Goal: Information Seeking & Learning: Learn about a topic

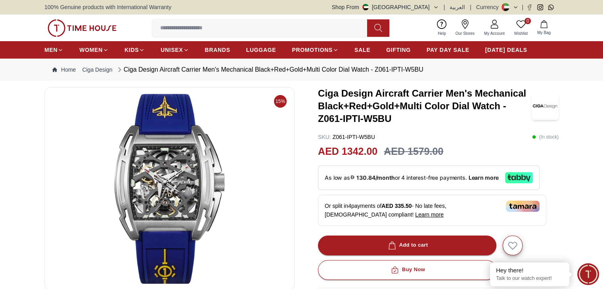
scroll to position [158, 0]
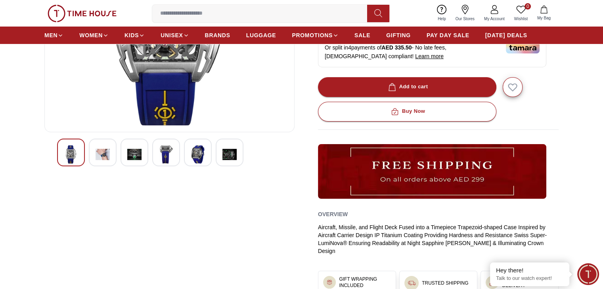
click at [171, 158] on img at bounding box center [166, 154] width 14 height 18
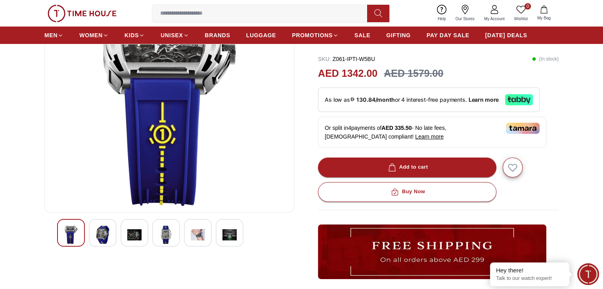
scroll to position [79, 0]
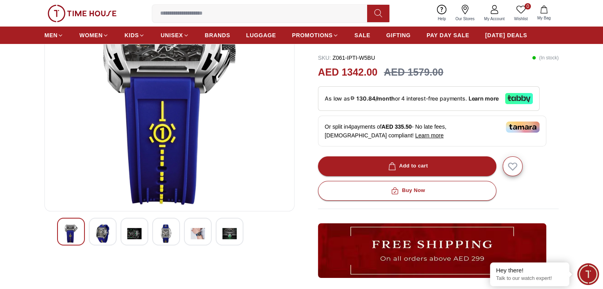
click at [204, 230] on img at bounding box center [198, 234] width 14 height 18
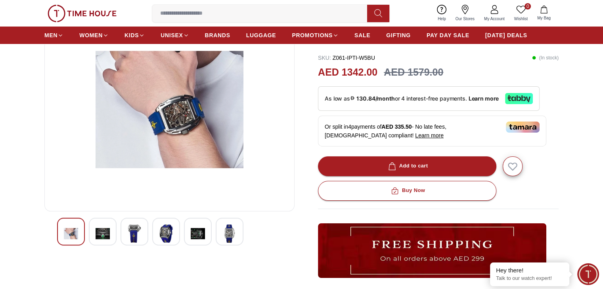
click at [225, 232] on img at bounding box center [229, 234] width 14 height 18
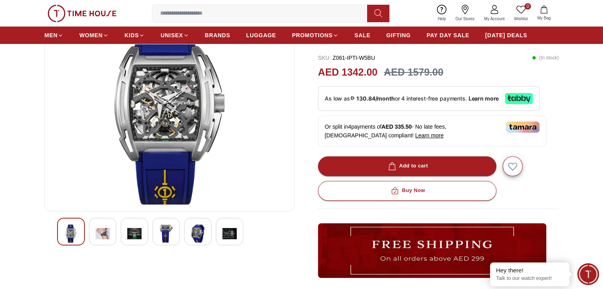
click at [109, 237] on img at bounding box center [102, 234] width 14 height 18
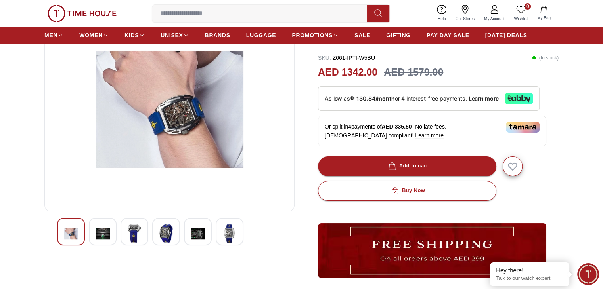
click at [131, 236] on img at bounding box center [134, 234] width 14 height 18
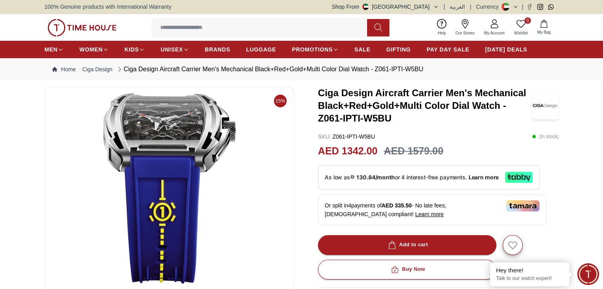
scroll to position [0, 0]
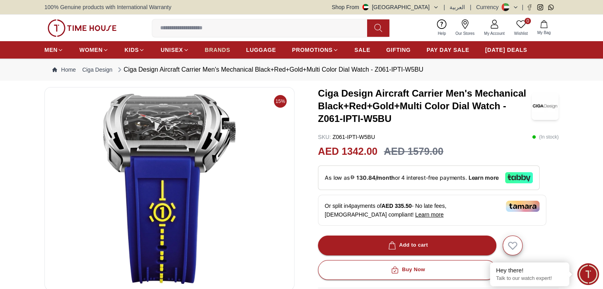
click at [223, 51] on span "BRANDS" at bounding box center [217, 50] width 25 height 8
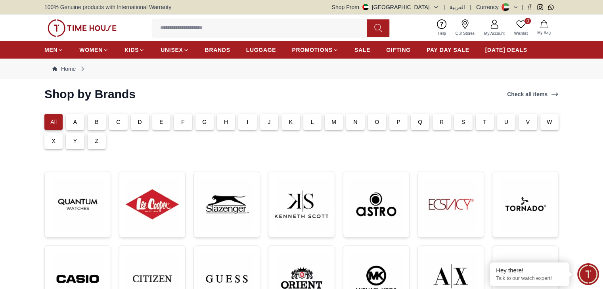
click at [116, 124] on p "C" at bounding box center [118, 122] width 4 height 8
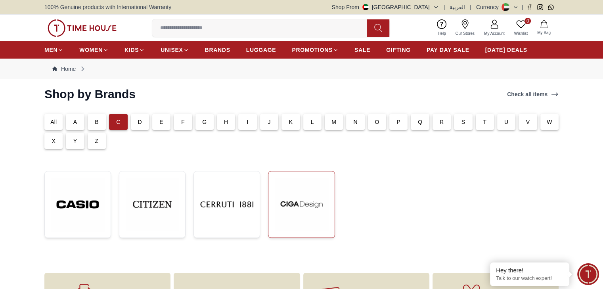
click at [313, 211] on img at bounding box center [301, 204] width 53 height 53
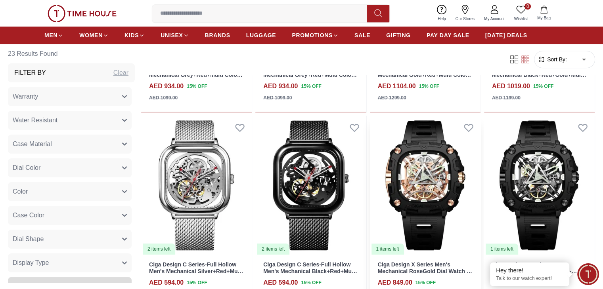
scroll to position [792, 0]
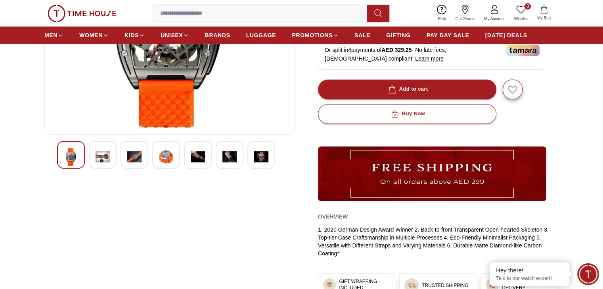
scroll to position [158, 0]
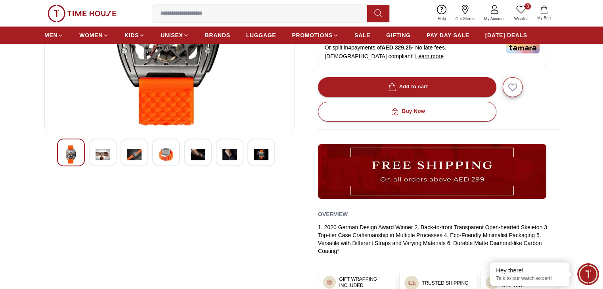
click at [97, 154] on img at bounding box center [102, 154] width 14 height 18
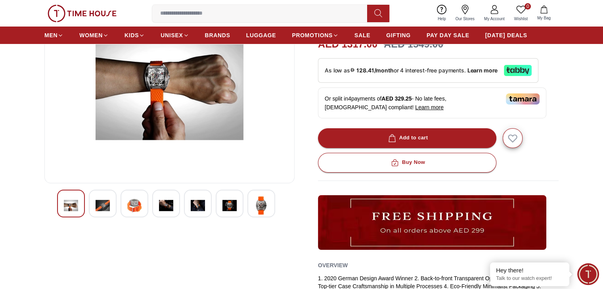
scroll to position [119, 0]
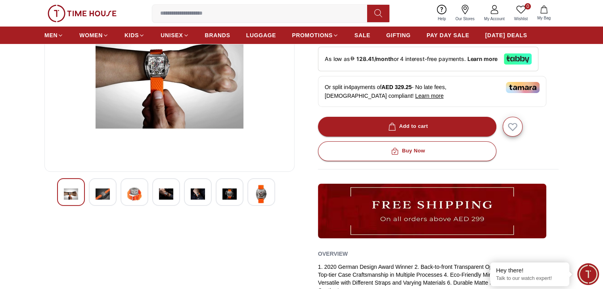
click at [141, 187] on img at bounding box center [134, 194] width 14 height 18
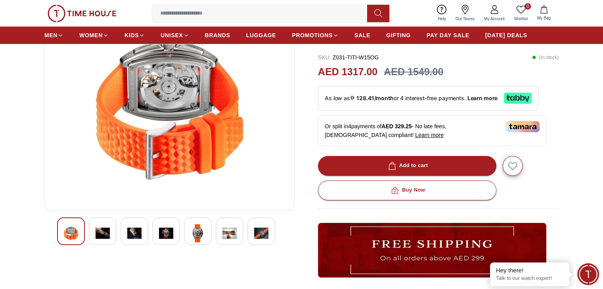
scroll to position [79, 0]
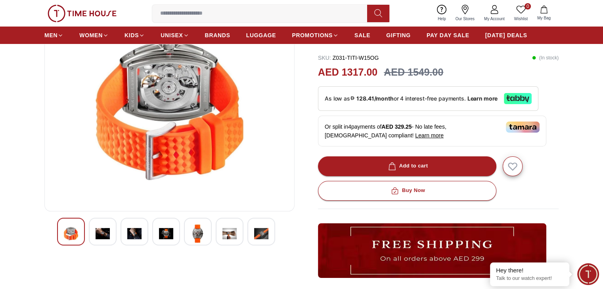
click at [162, 241] on img at bounding box center [166, 234] width 14 height 18
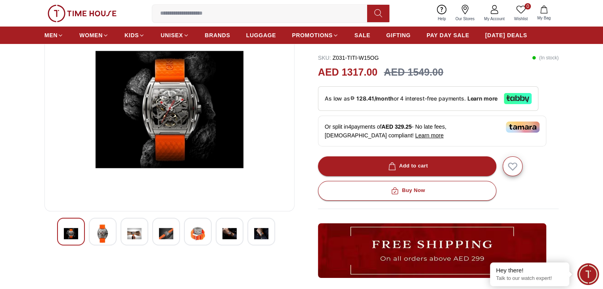
click at [197, 238] on img at bounding box center [198, 234] width 14 height 18
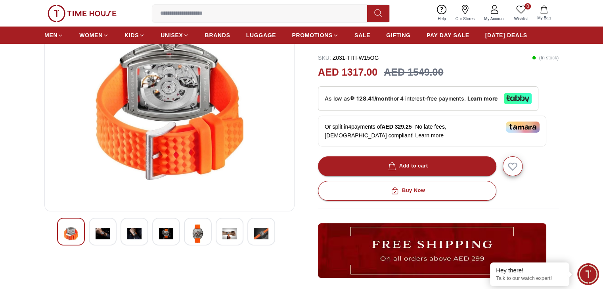
click at [225, 236] on img at bounding box center [229, 234] width 14 height 18
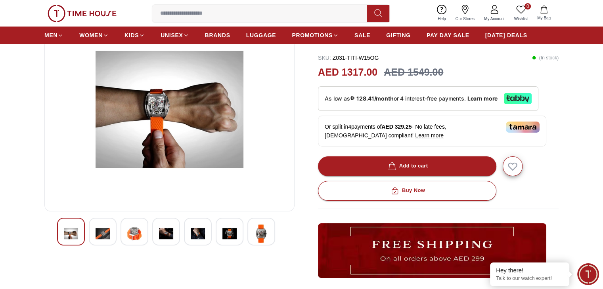
click at [268, 236] on img at bounding box center [261, 234] width 14 height 18
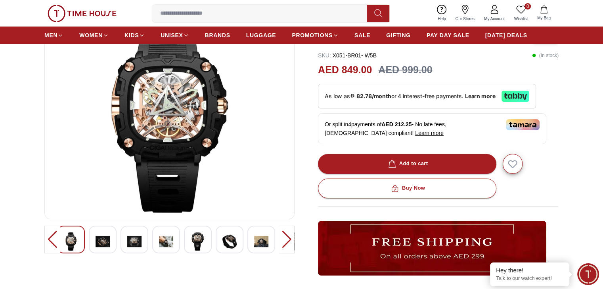
scroll to position [158, 0]
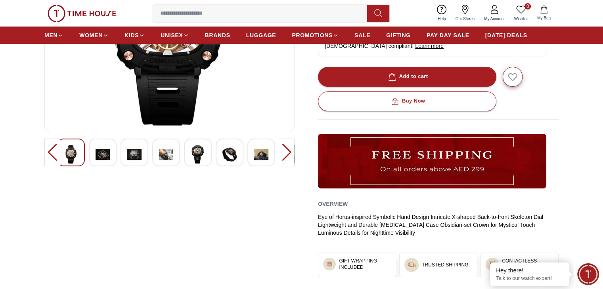
click at [170, 155] on img at bounding box center [166, 154] width 14 height 18
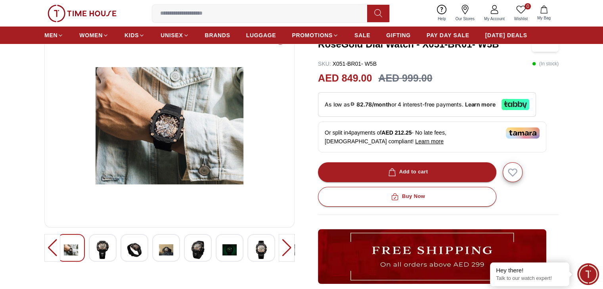
scroll to position [0, 0]
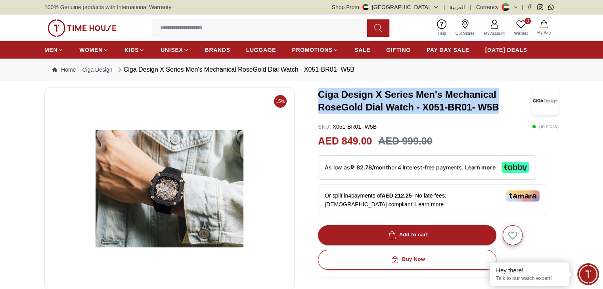
drag, startPoint x: 319, startPoint y: 96, endPoint x: 504, endPoint y: 104, distance: 185.2
click at [504, 104] on h3 "Ciga Design X Series Men's Mechanical RoseGold Dial Watch - X051-BR01- W5B" at bounding box center [425, 100] width 214 height 25
copy h3 "Ciga Design X Series Men's Mechanical RoseGold Dial Watch - X051-BR01- W5B"
